Goal: Task Accomplishment & Management: Manage account settings

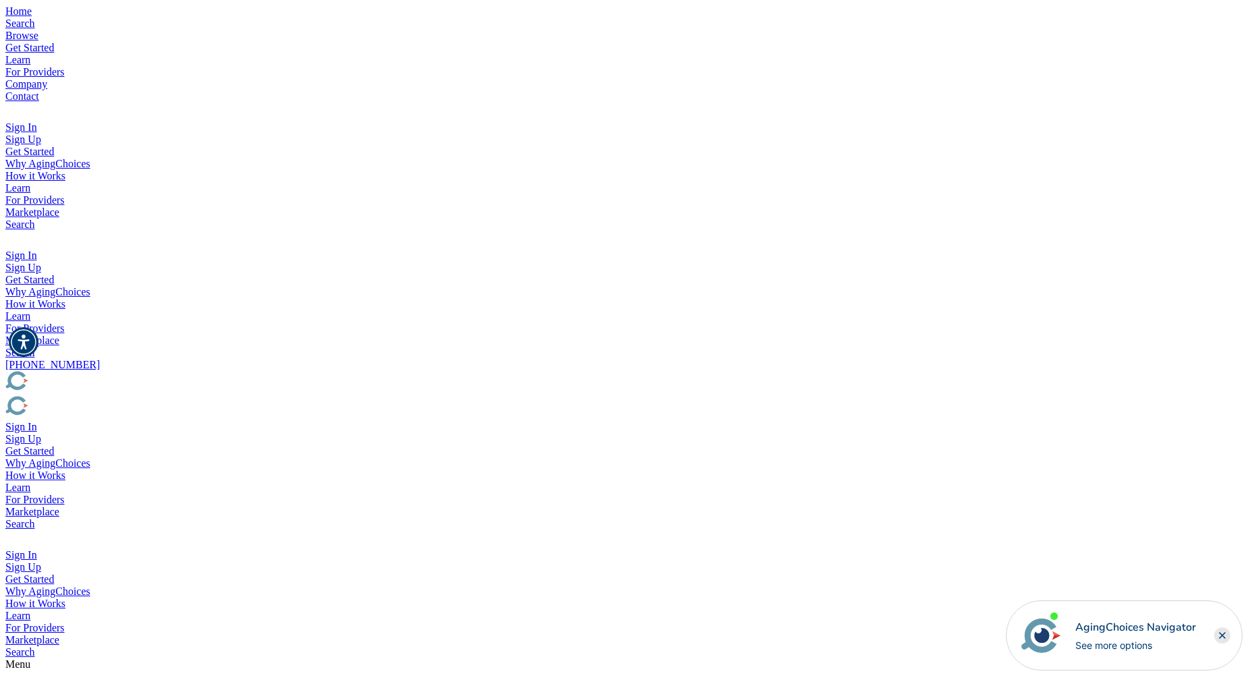
drag, startPoint x: 319, startPoint y: 267, endPoint x: 487, endPoint y: 282, distance: 168.5
drag, startPoint x: 305, startPoint y: 163, endPoint x: 475, endPoint y: 198, distance: 172.8
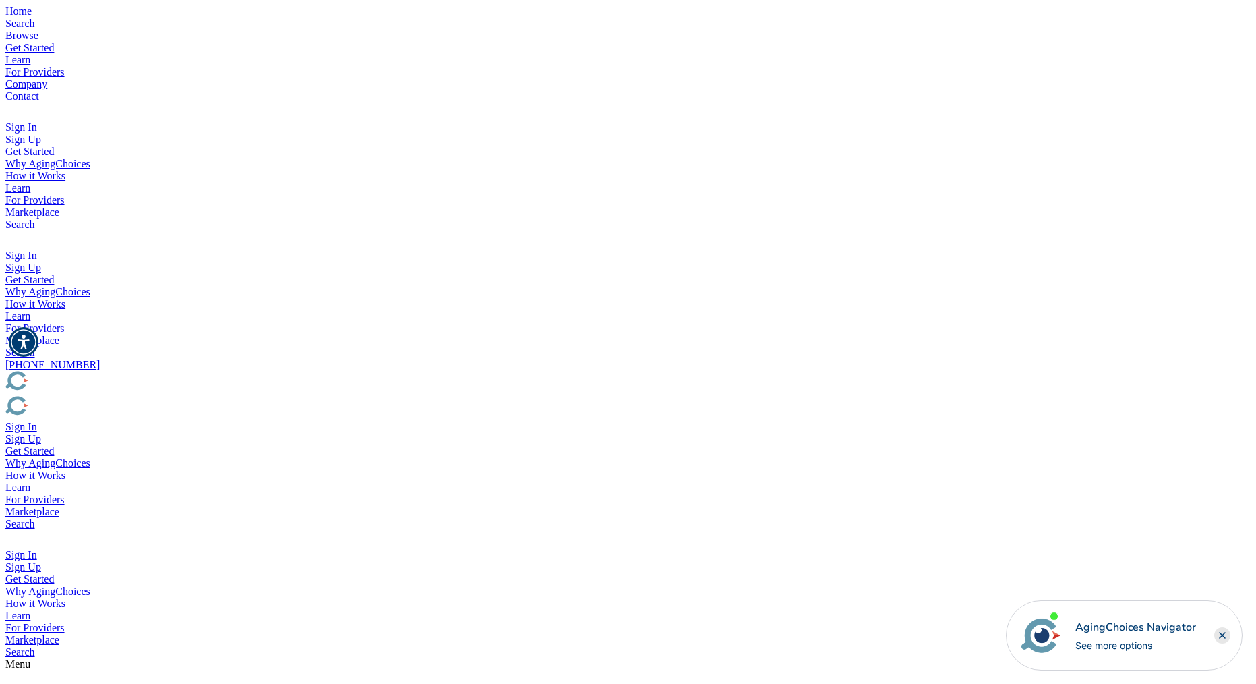
click at [21, 231] on img "Popover trigger" at bounding box center [13, 239] width 16 height 16
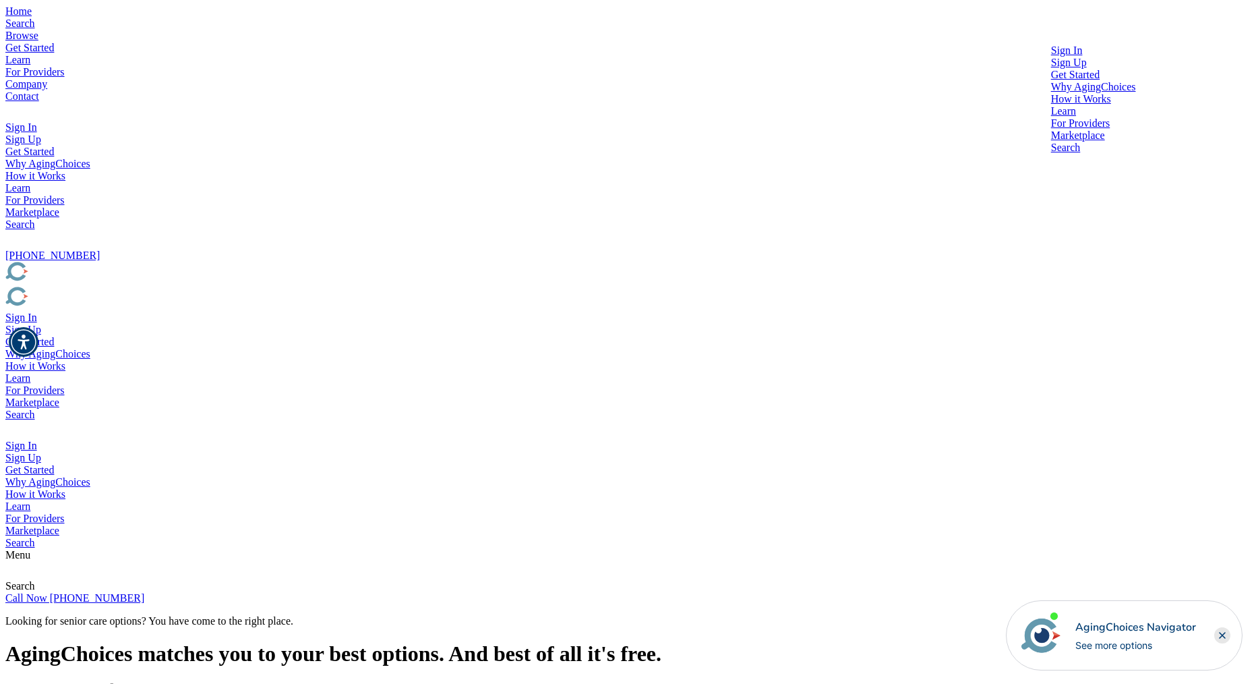
click at [1051, 57] on div at bounding box center [1093, 57] width 85 height 0
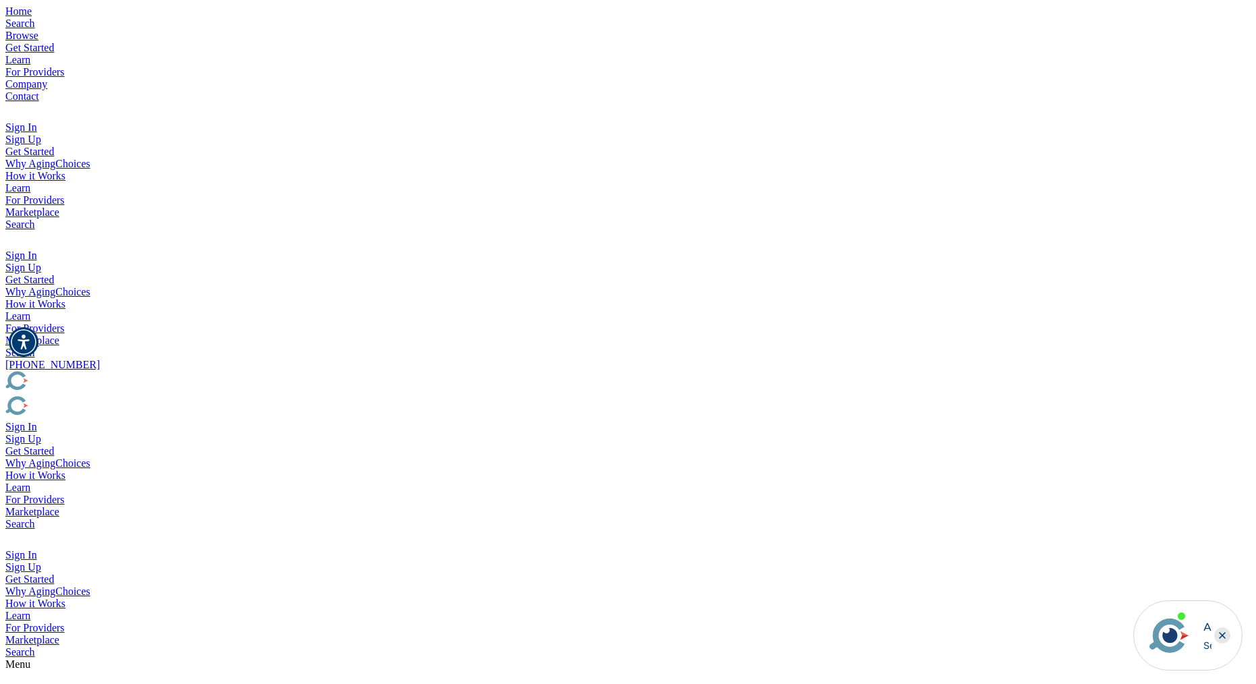
type input "brad@rageix.com"
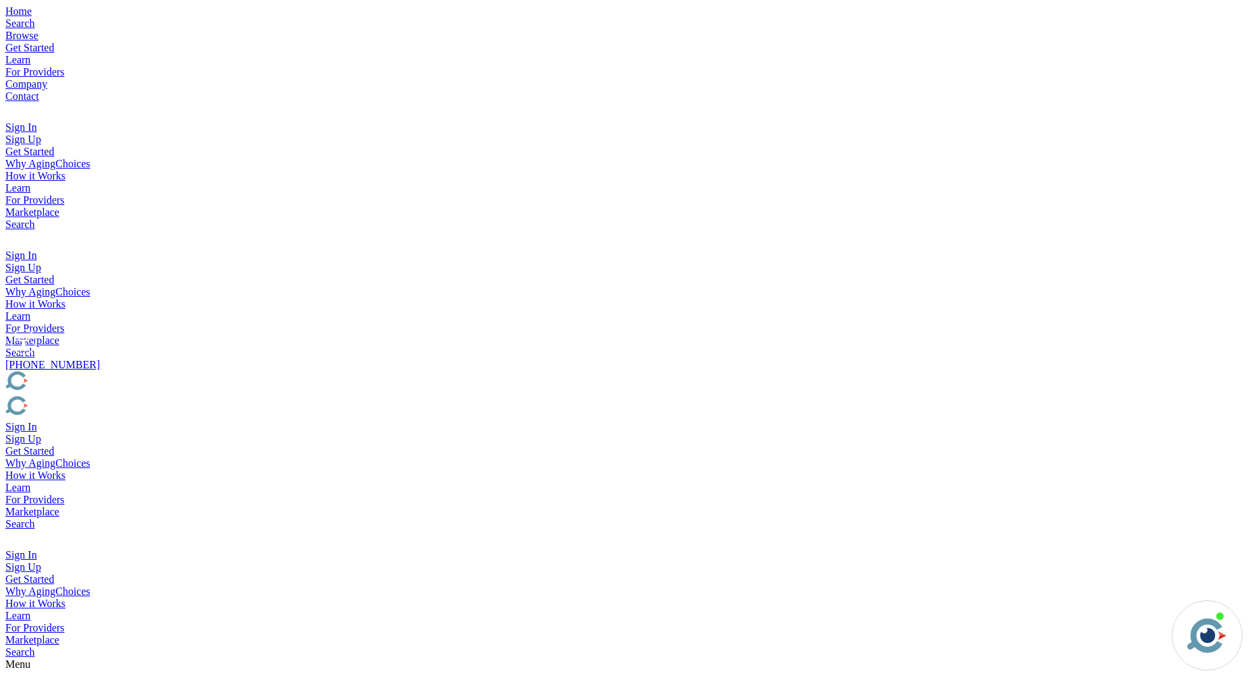
type input "brad@rageix.com"
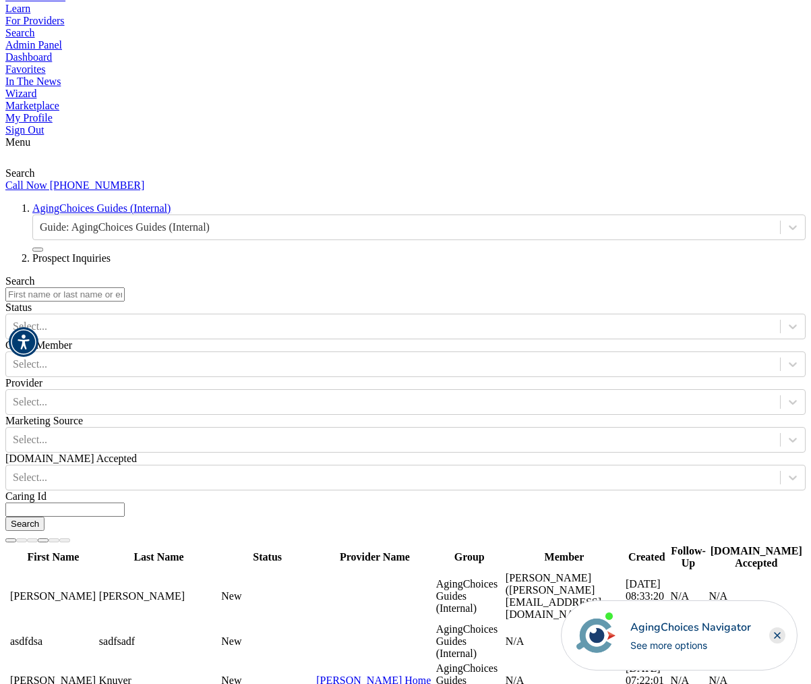
scroll to position [1004, 0]
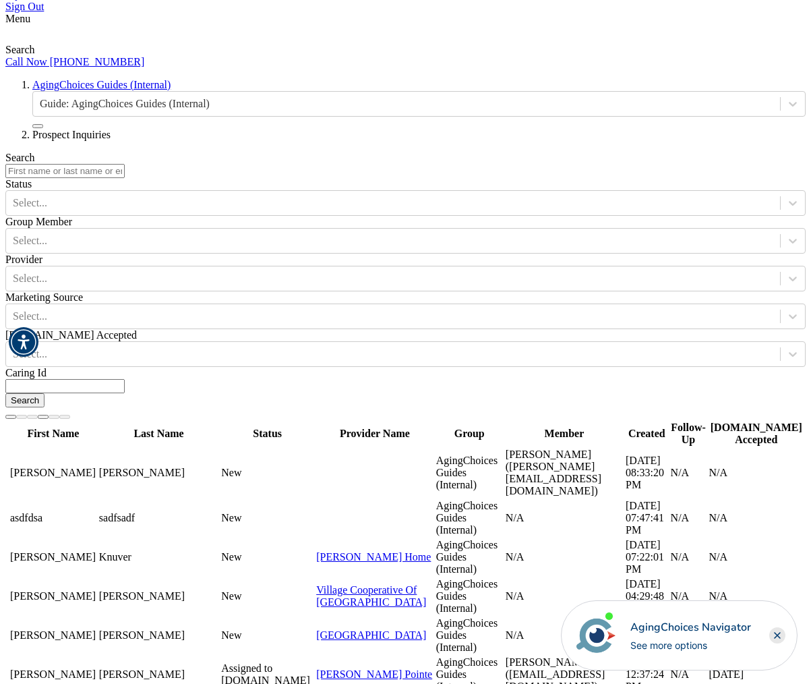
scroll to position [1128, 0]
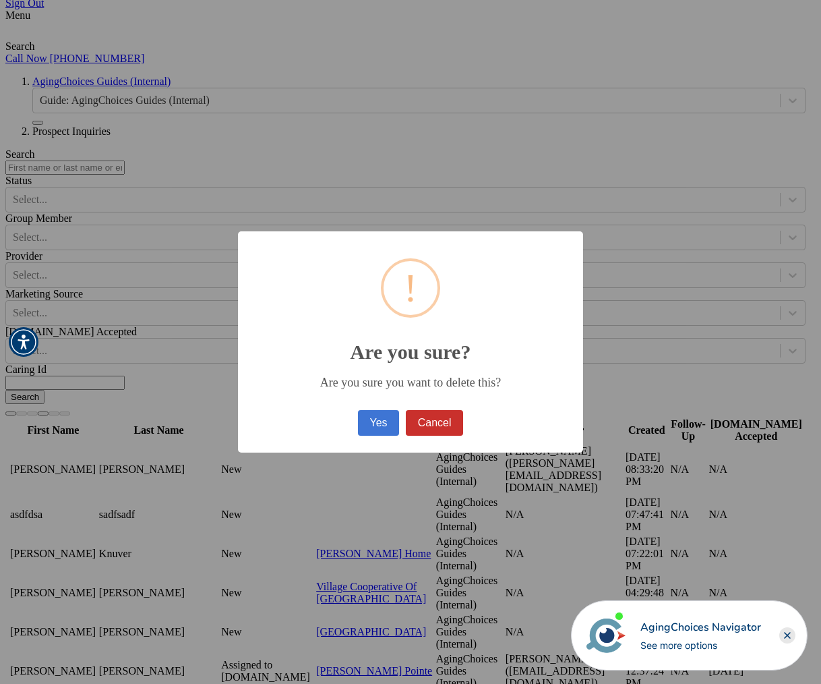
click at [382, 427] on button "Yes" at bounding box center [378, 423] width 41 height 26
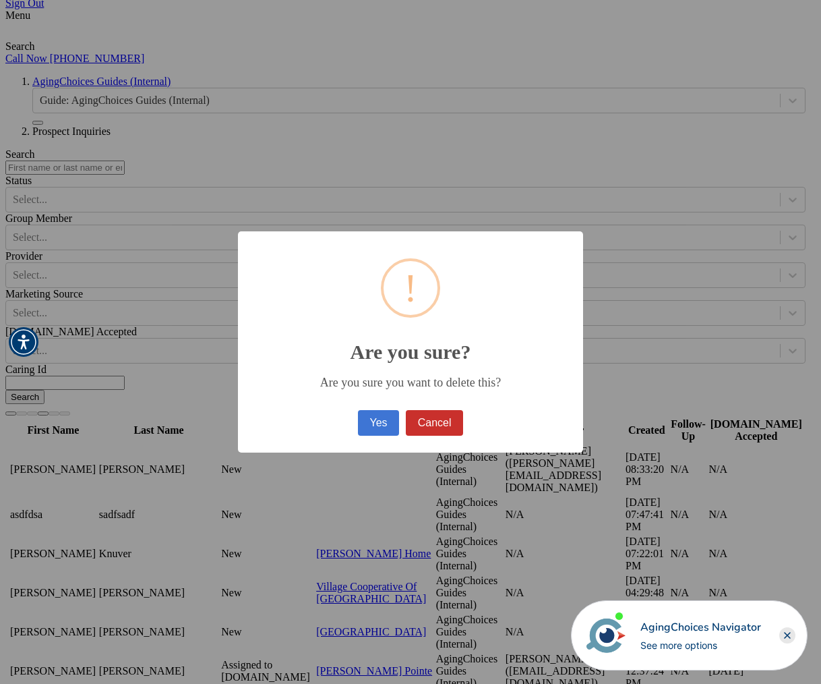
click at [369, 423] on button "Yes" at bounding box center [378, 423] width 41 height 26
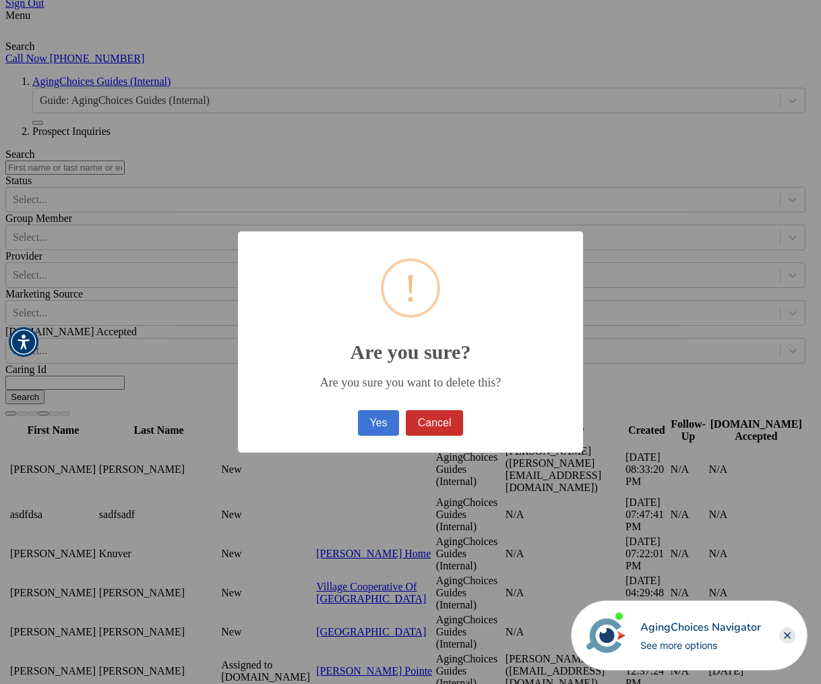
click at [389, 417] on button "Yes" at bounding box center [378, 423] width 41 height 26
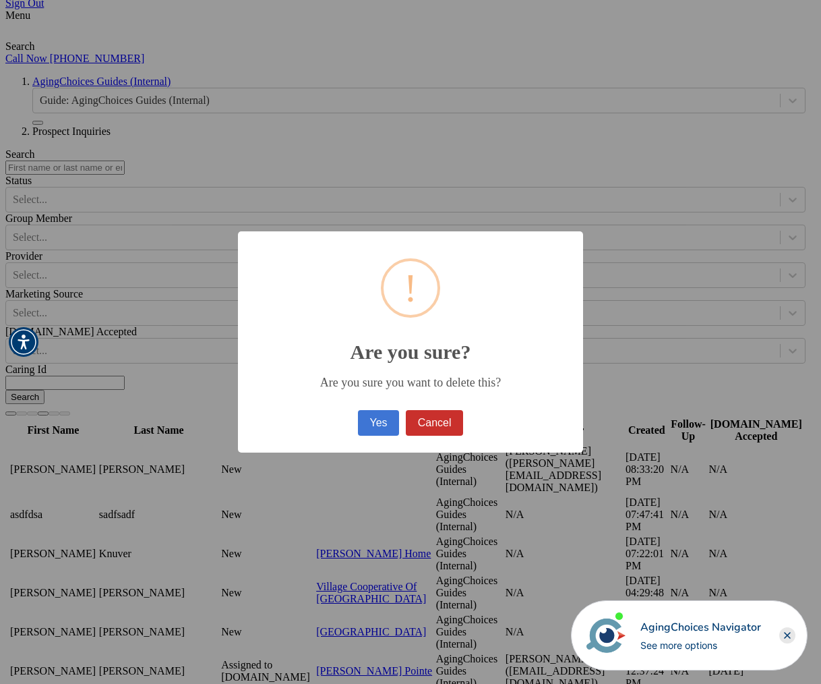
click at [377, 423] on button "Yes" at bounding box center [378, 423] width 41 height 26
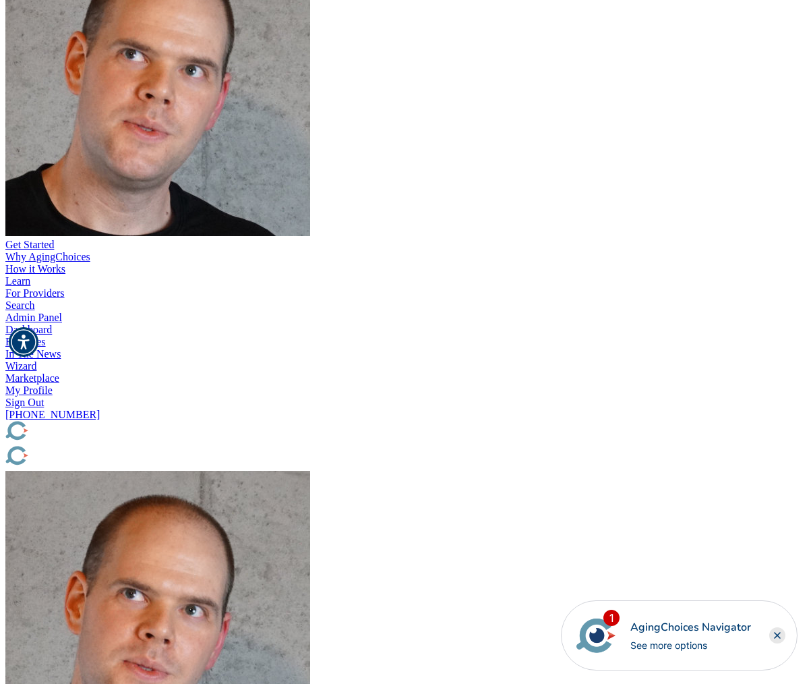
scroll to position [0, 0]
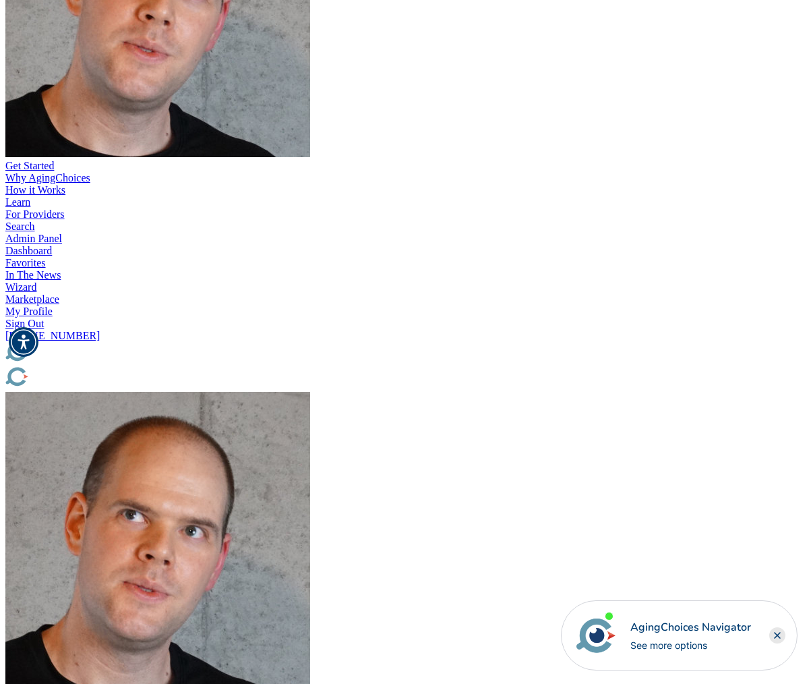
scroll to position [272, 0]
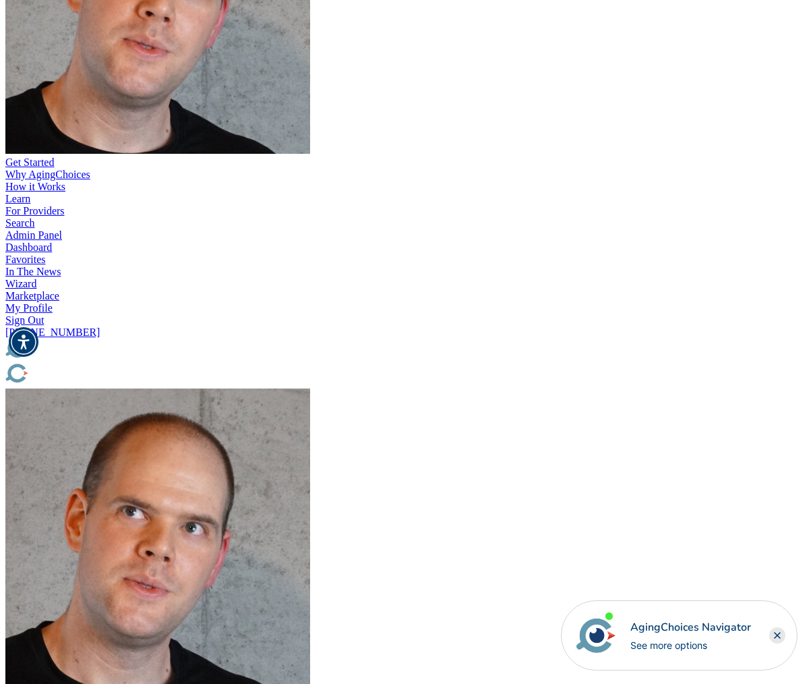
click at [779, 632] on rect "Close" at bounding box center [777, 635] width 16 height 16
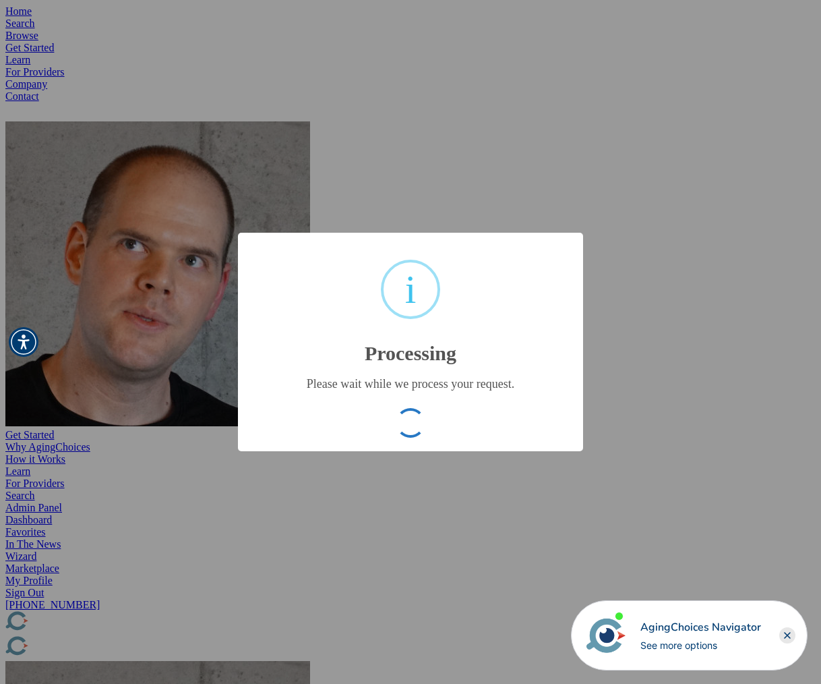
type input "970c2e695d0c703d94f9e439b53176af"
type input "[DATE] 06:30:42 PM"
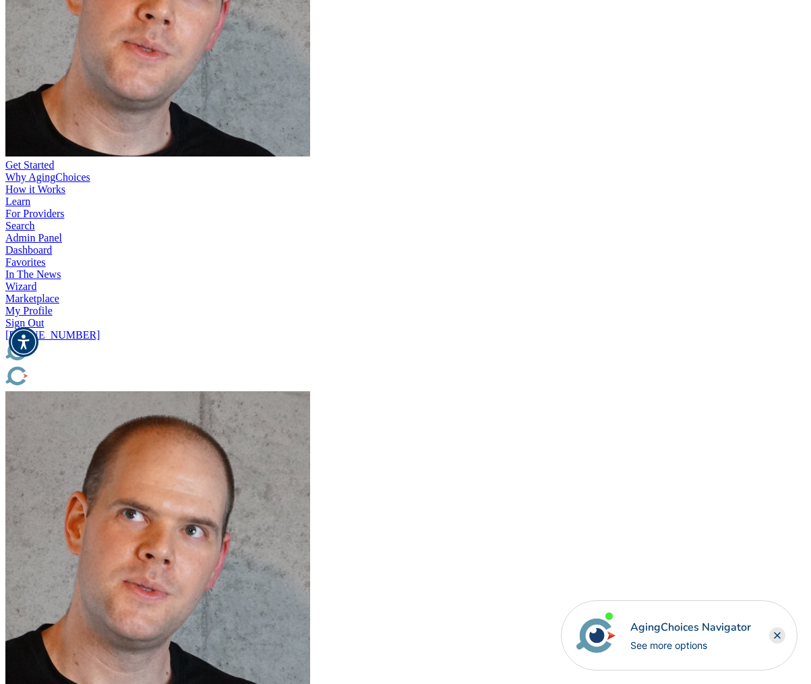
scroll to position [273, 0]
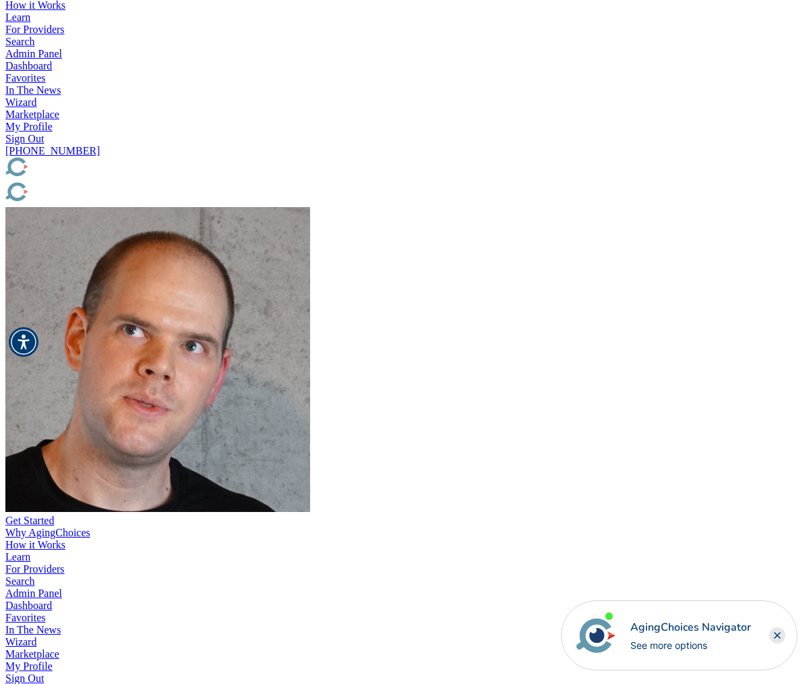
scroll to position [456, 0]
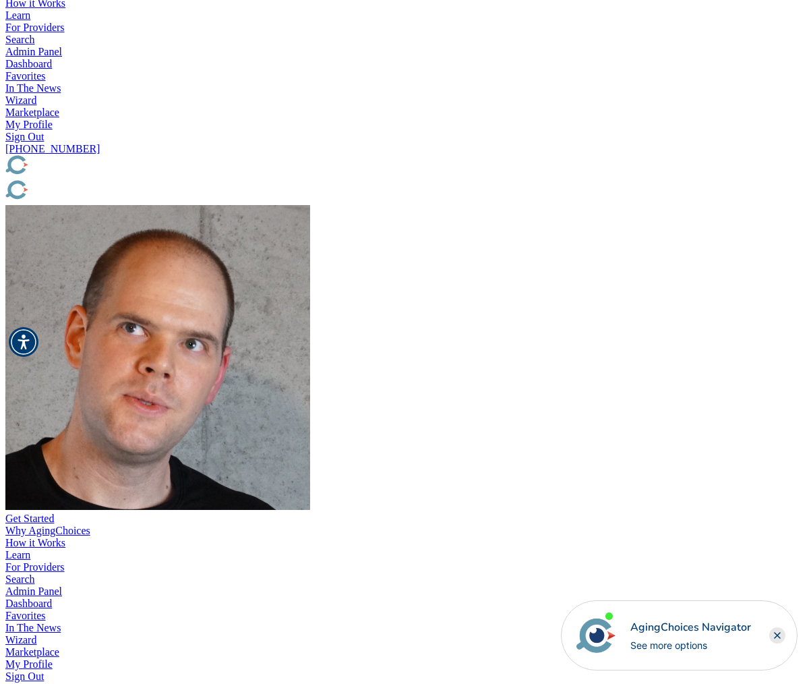
drag, startPoint x: 229, startPoint y: 204, endPoint x: -28, endPoint y: 180, distance: 258.6
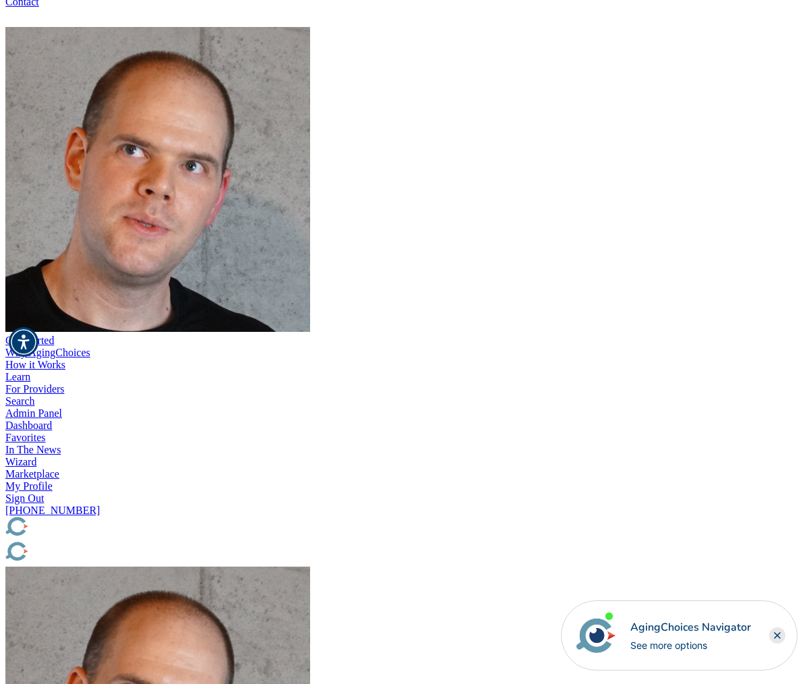
scroll to position [93, 0]
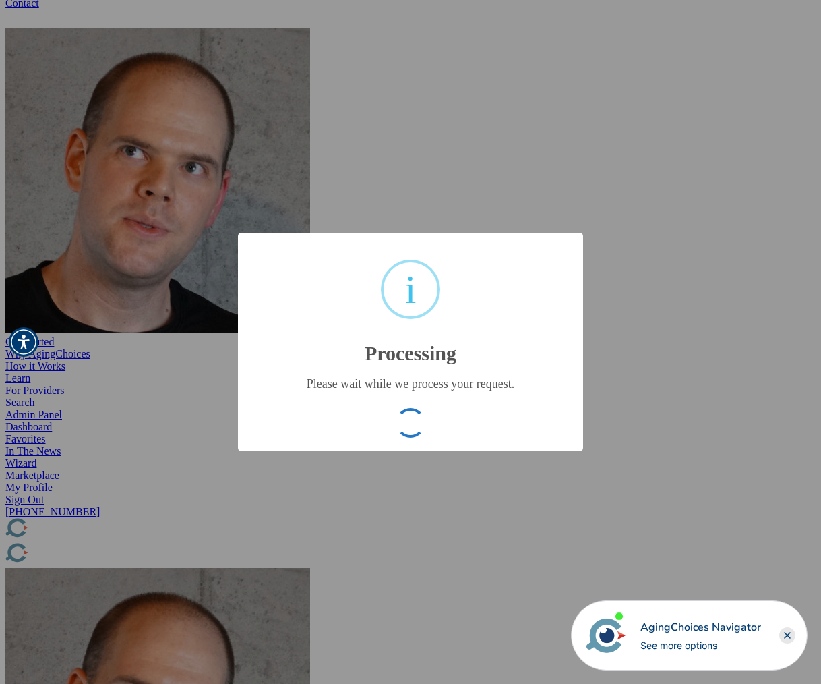
type input "7af76adec82671c0bd02b8bfe1e8662e"
type input "[DATE] 06:38:43 PM"
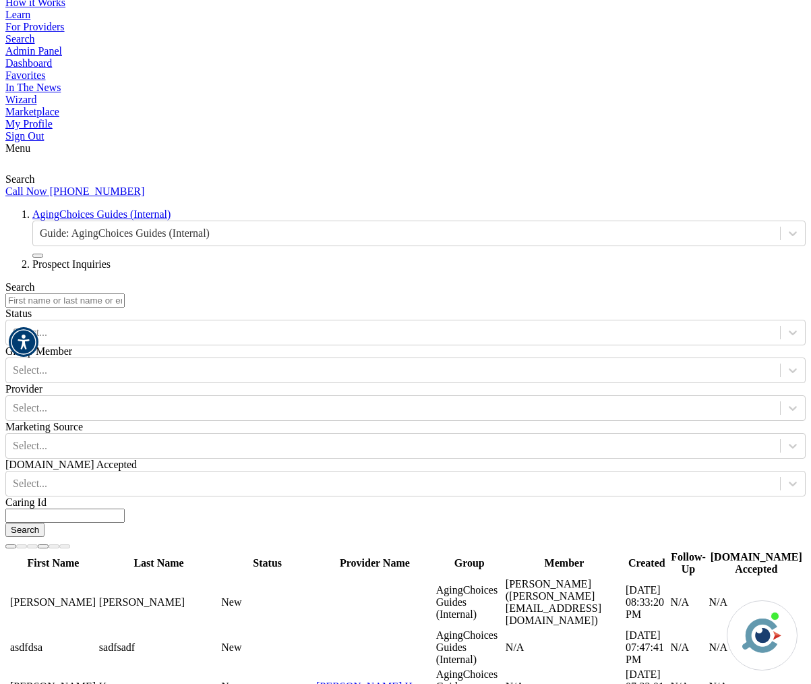
scroll to position [999, 0]
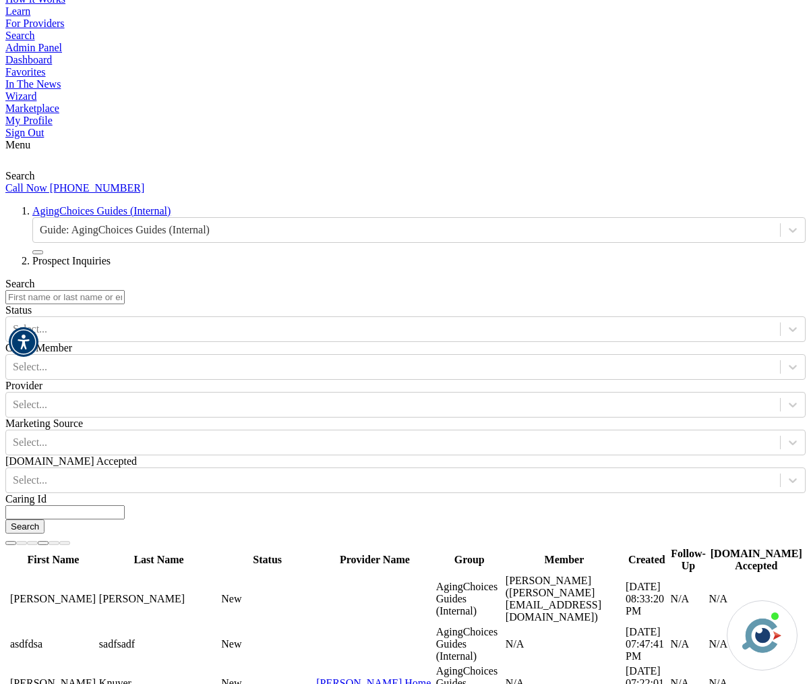
click at [43, 318] on span "Accessibility Menu" at bounding box center [23, 341] width 47 height 47
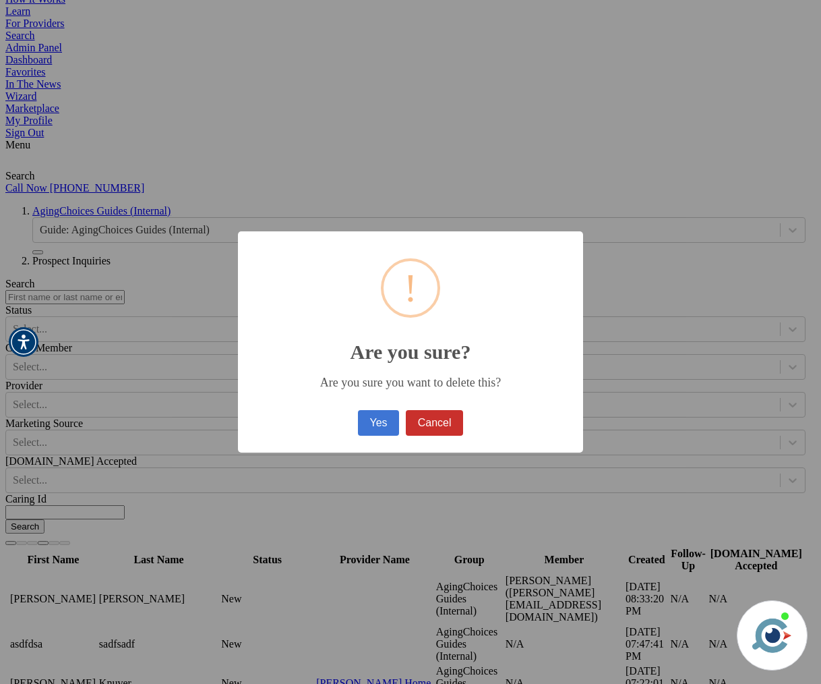
click at [384, 425] on button "Yes" at bounding box center [378, 423] width 41 height 26
